Goal: Check status: Check status

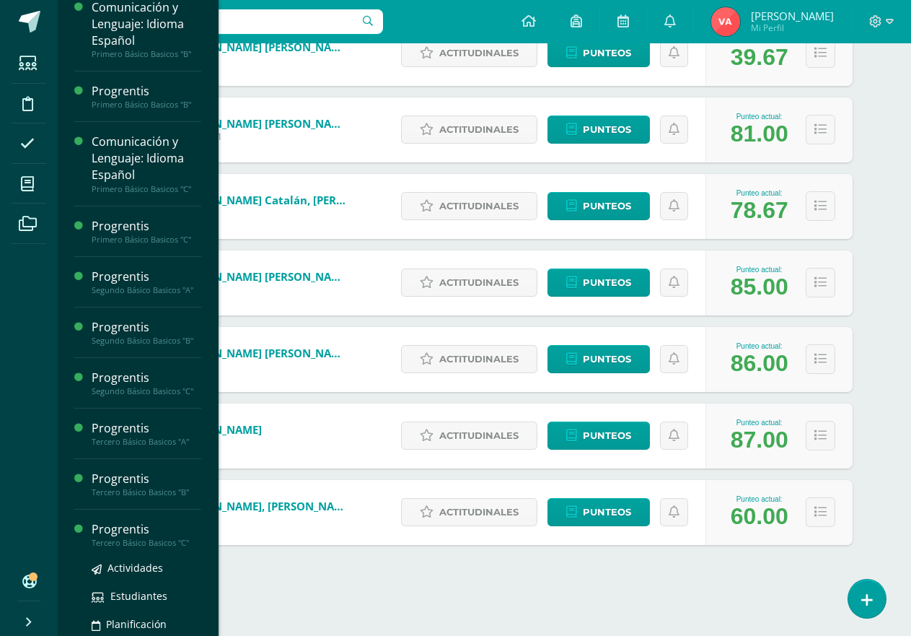
scroll to position [824, 0]
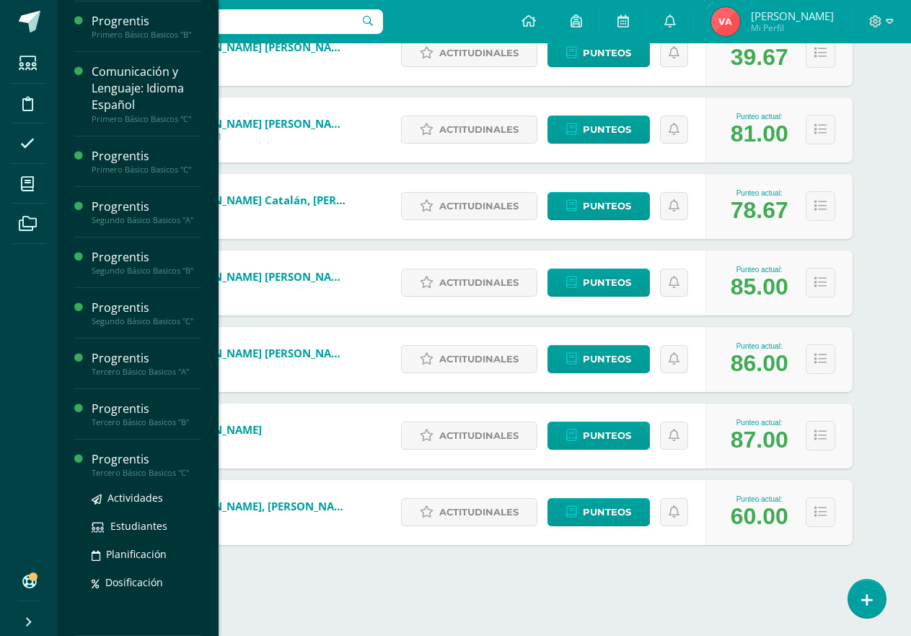
click at [166, 463] on div "Progrentis" at bounding box center [147, 459] width 110 height 17
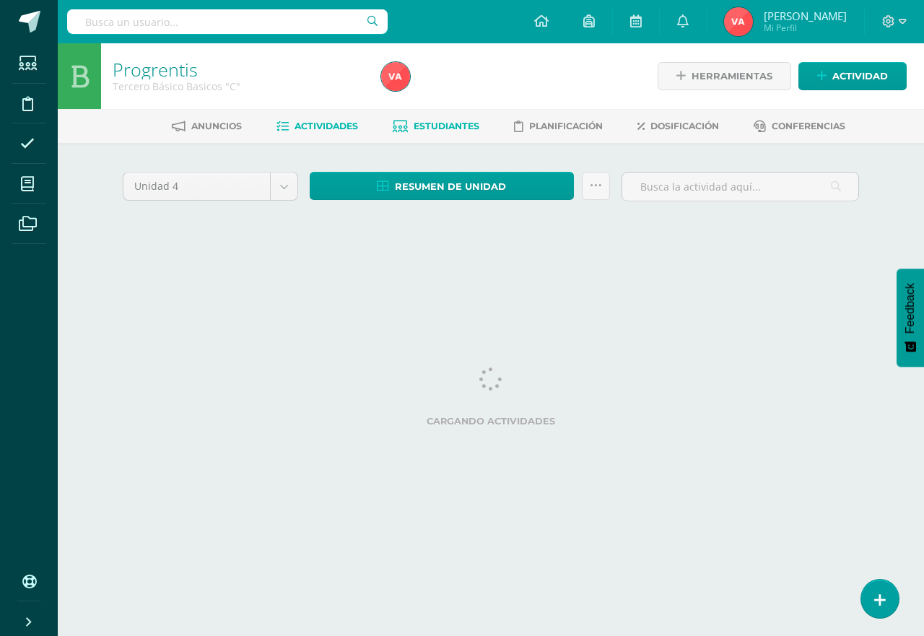
click at [444, 126] on span "Estudiantes" at bounding box center [446, 125] width 66 height 11
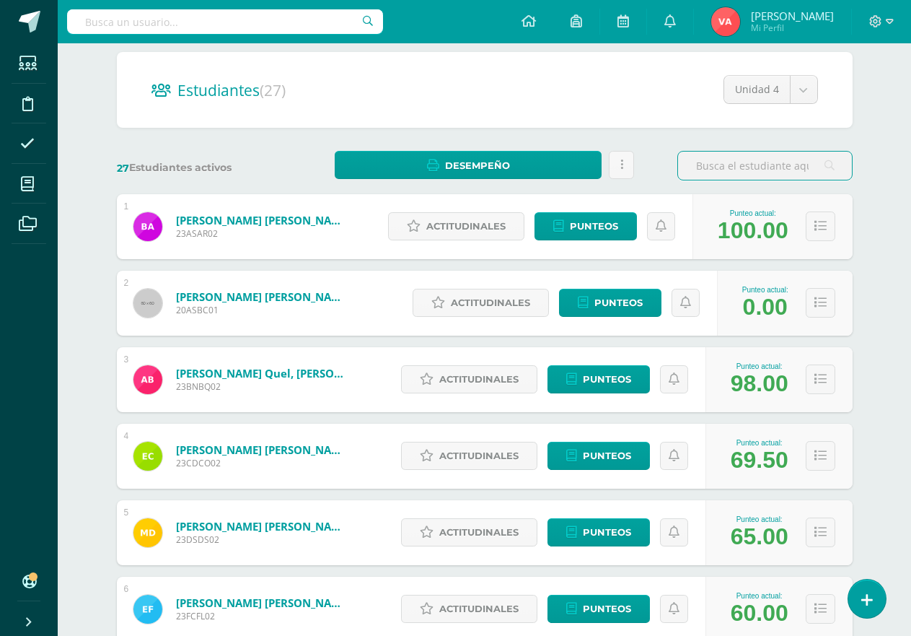
scroll to position [144, 0]
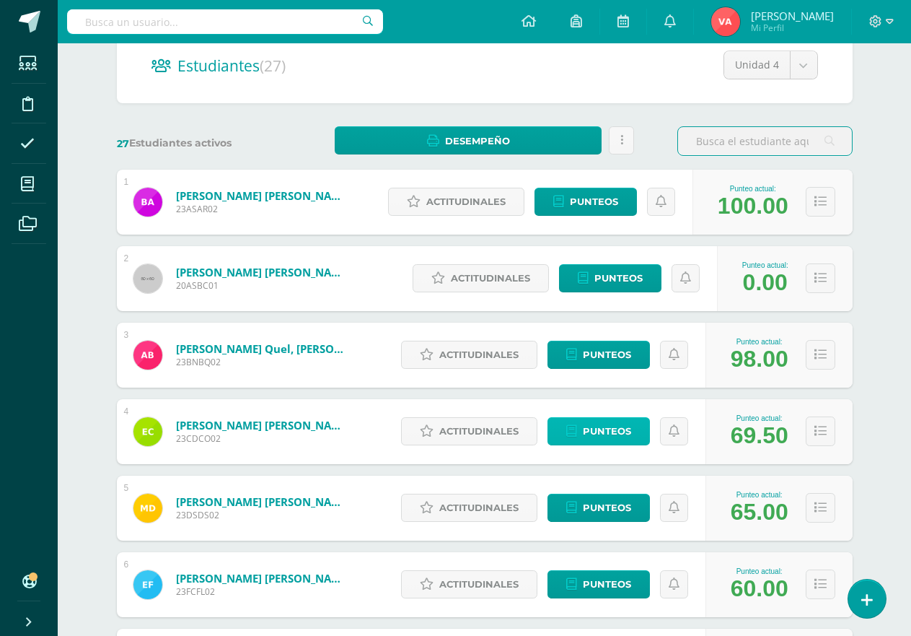
click at [619, 437] on span "Punteos" at bounding box center [607, 431] width 48 height 27
